Goal: Information Seeking & Learning: Find specific page/section

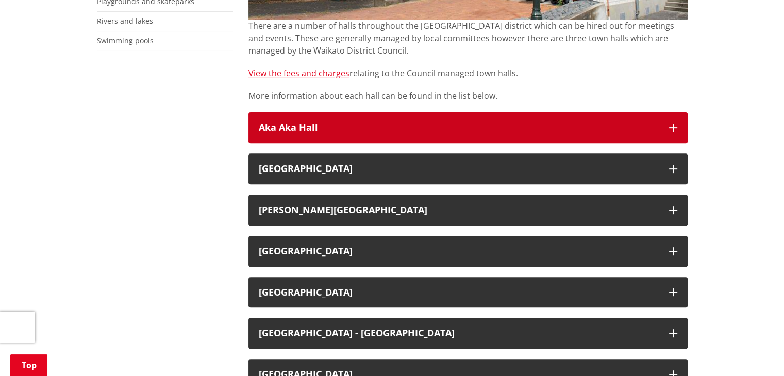
scroll to position [413, 0]
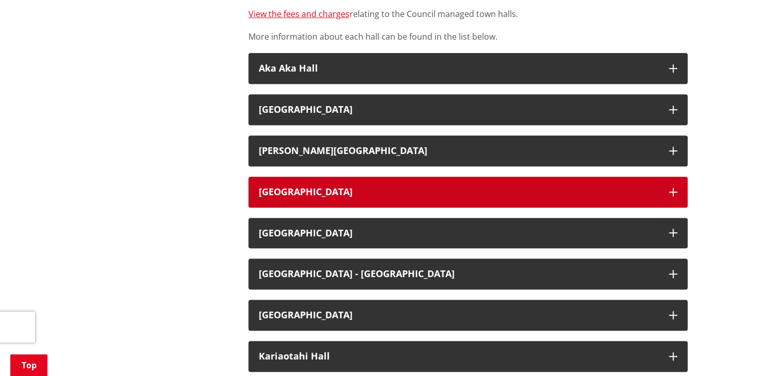
click at [672, 189] on icon "button" at bounding box center [673, 192] width 8 height 8
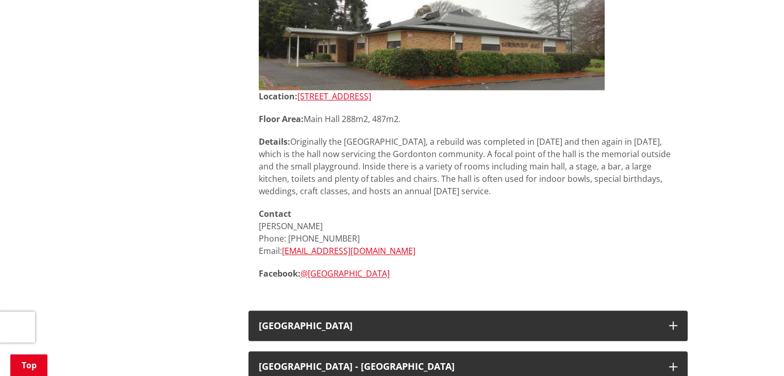
scroll to position [773, 0]
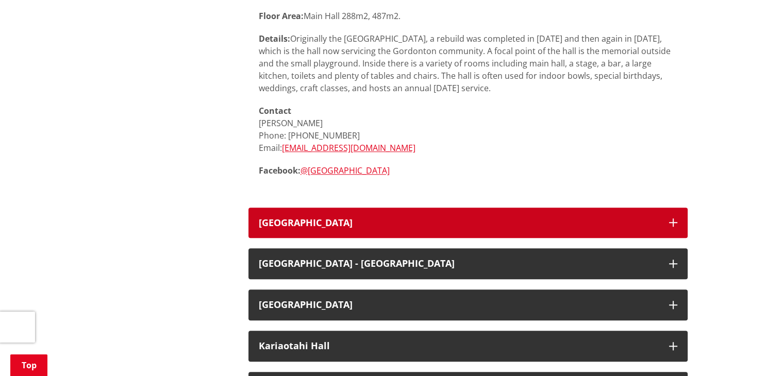
click at [660, 217] on button "[GEOGRAPHIC_DATA]" at bounding box center [468, 223] width 439 height 31
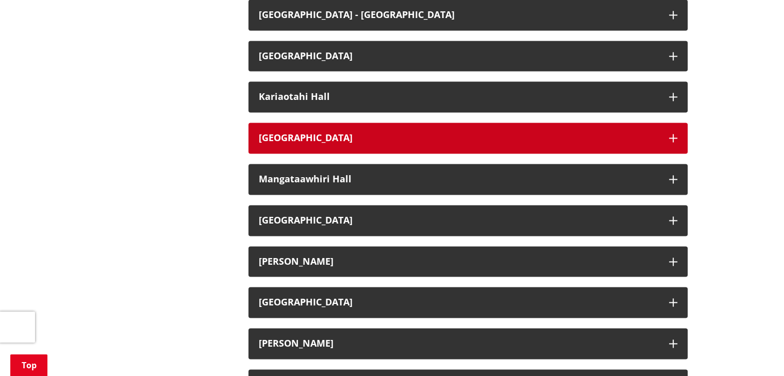
scroll to position [1495, 0]
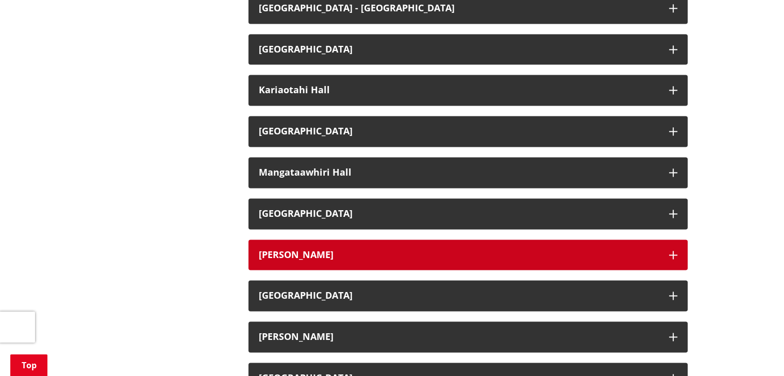
click at [666, 252] on button "[PERSON_NAME]" at bounding box center [468, 255] width 439 height 31
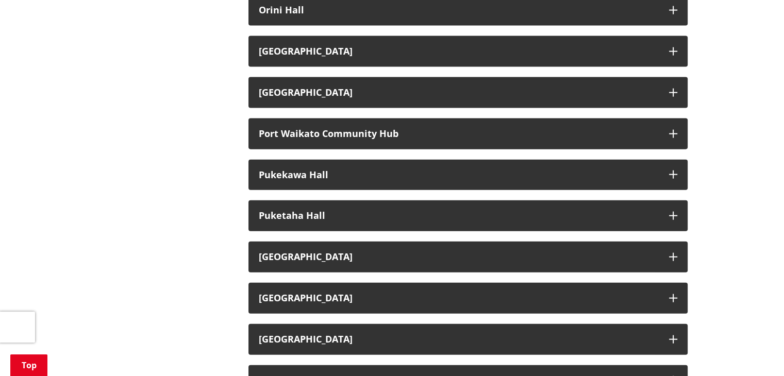
scroll to position [2320, 0]
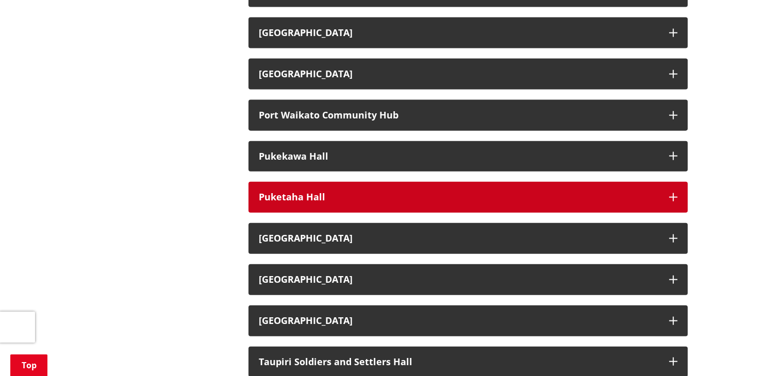
click at [666, 182] on button "Puketaha Hall" at bounding box center [468, 197] width 439 height 31
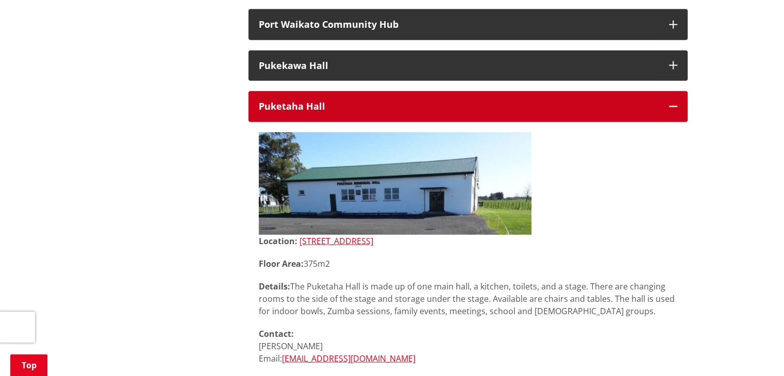
scroll to position [2423, 0]
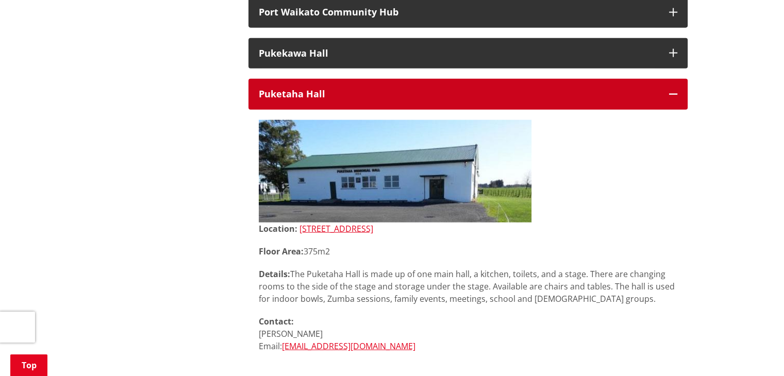
click at [670, 90] on icon "button" at bounding box center [673, 94] width 8 height 8
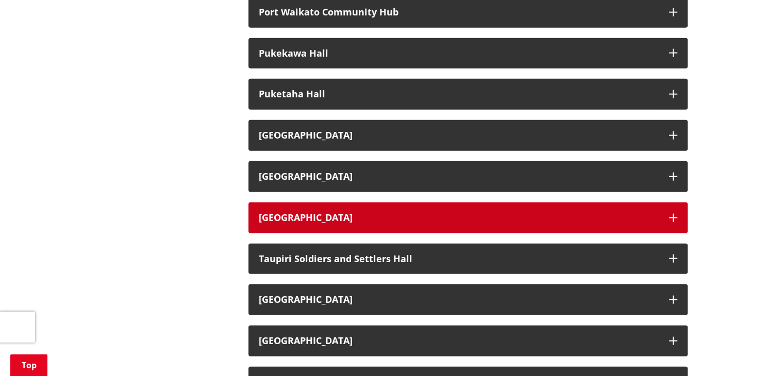
click at [673, 203] on button "[GEOGRAPHIC_DATA]" at bounding box center [468, 218] width 439 height 31
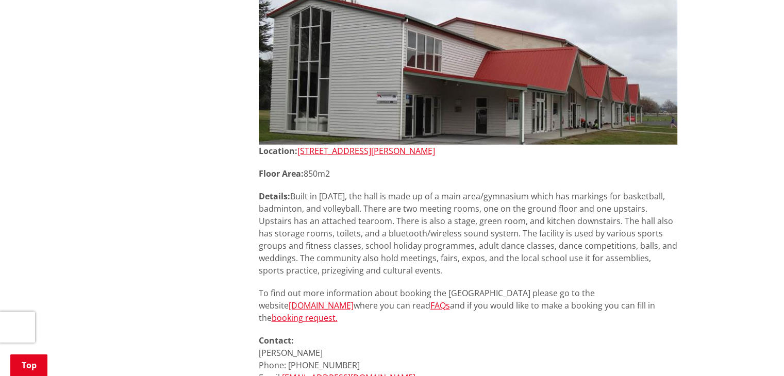
scroll to position [2681, 0]
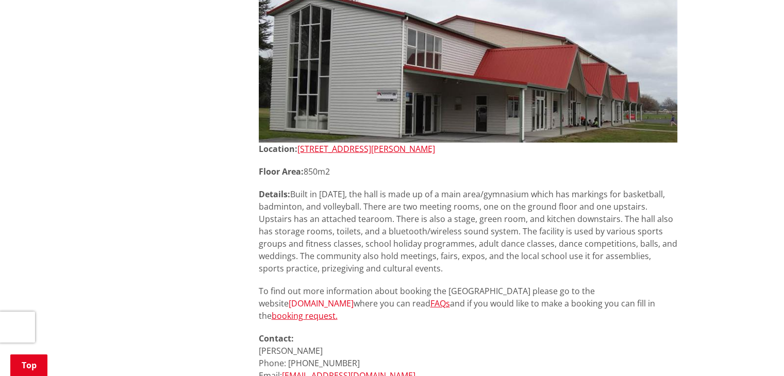
click at [354, 298] on link "[DOMAIN_NAME]" at bounding box center [321, 303] width 65 height 11
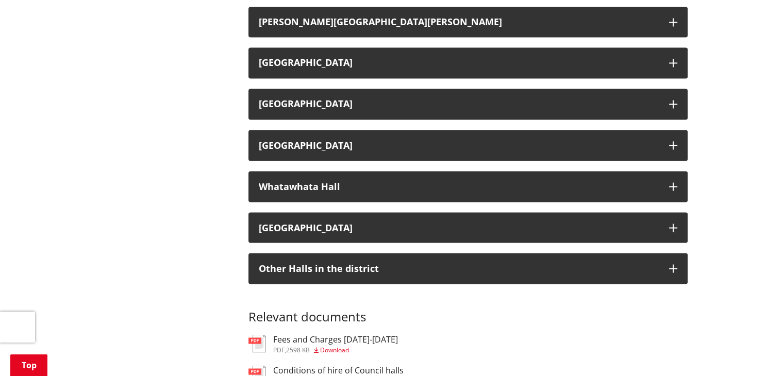
scroll to position [1868, 0]
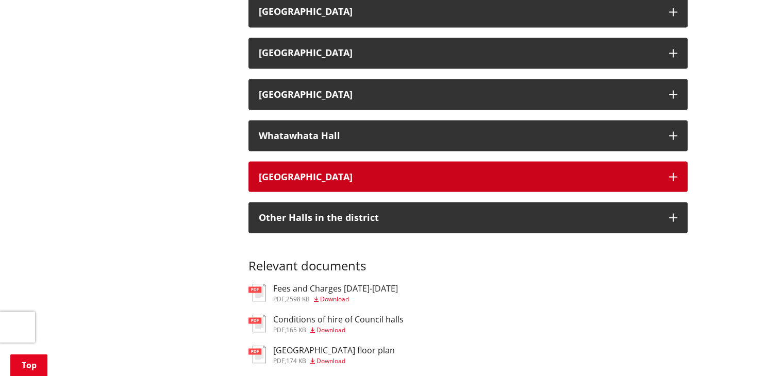
click at [676, 177] on icon "button" at bounding box center [673, 177] width 8 height 8
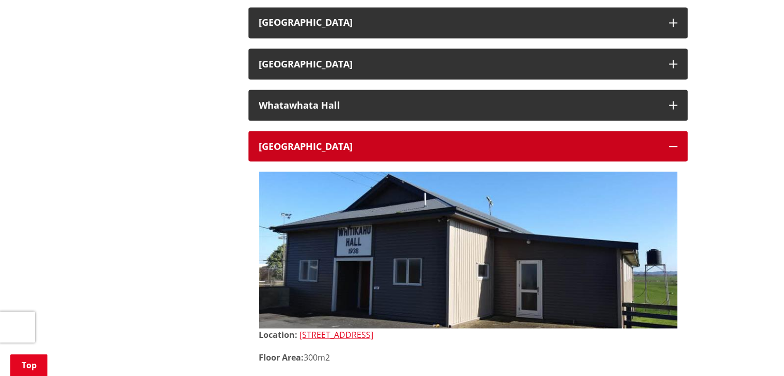
scroll to position [1765, 0]
